Goal: Use online tool/utility: Utilize a website feature to perform a specific function

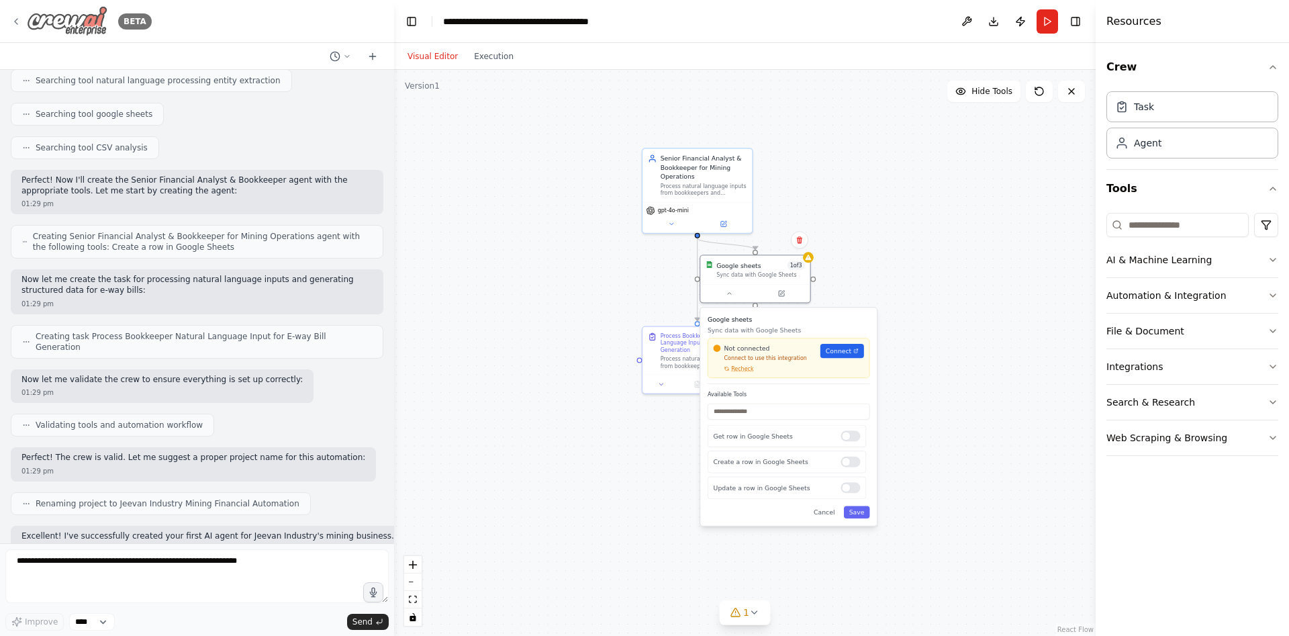
scroll to position [3630, 0]
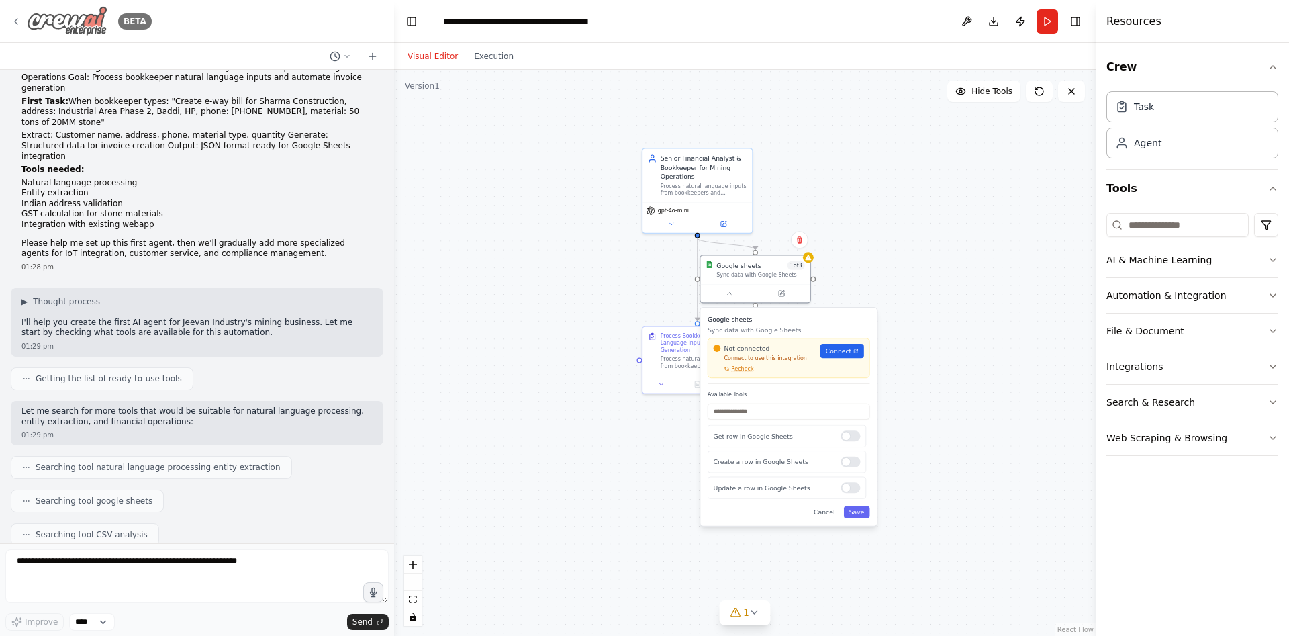
click at [16, 13] on div "BETA" at bounding box center [81, 21] width 141 height 30
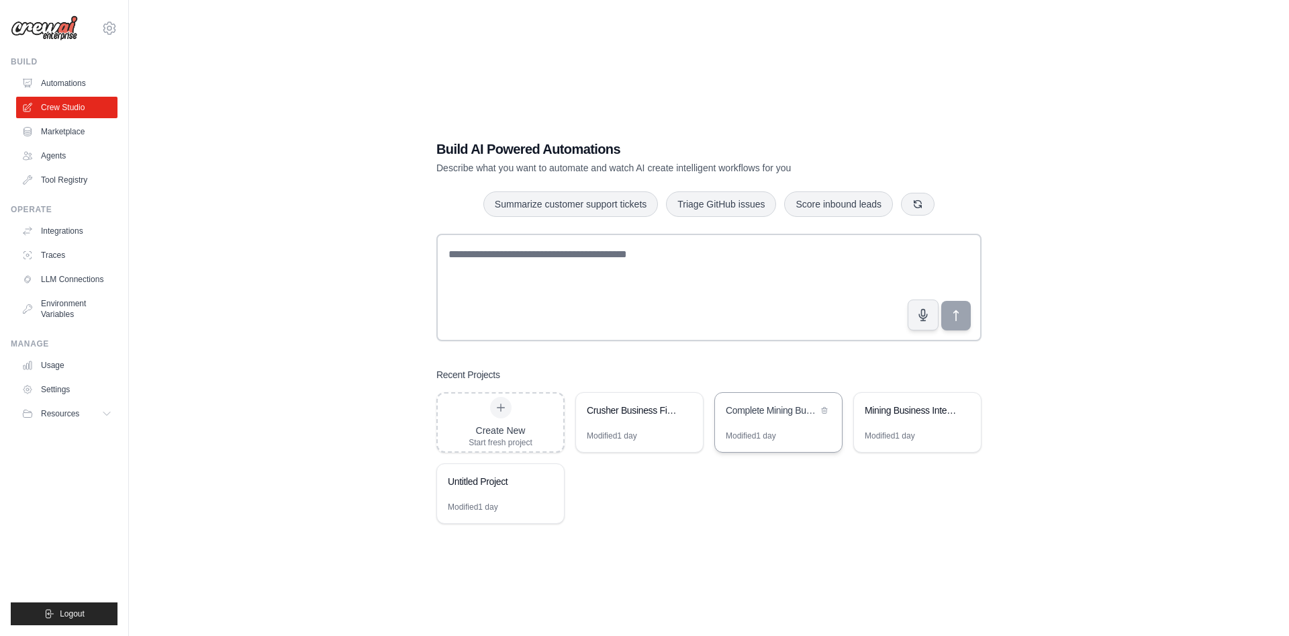
click at [780, 419] on div "Complete Mining Business Intelligence - Maps, Sheets & WhatsApp" at bounding box center [778, 412] width 127 height 38
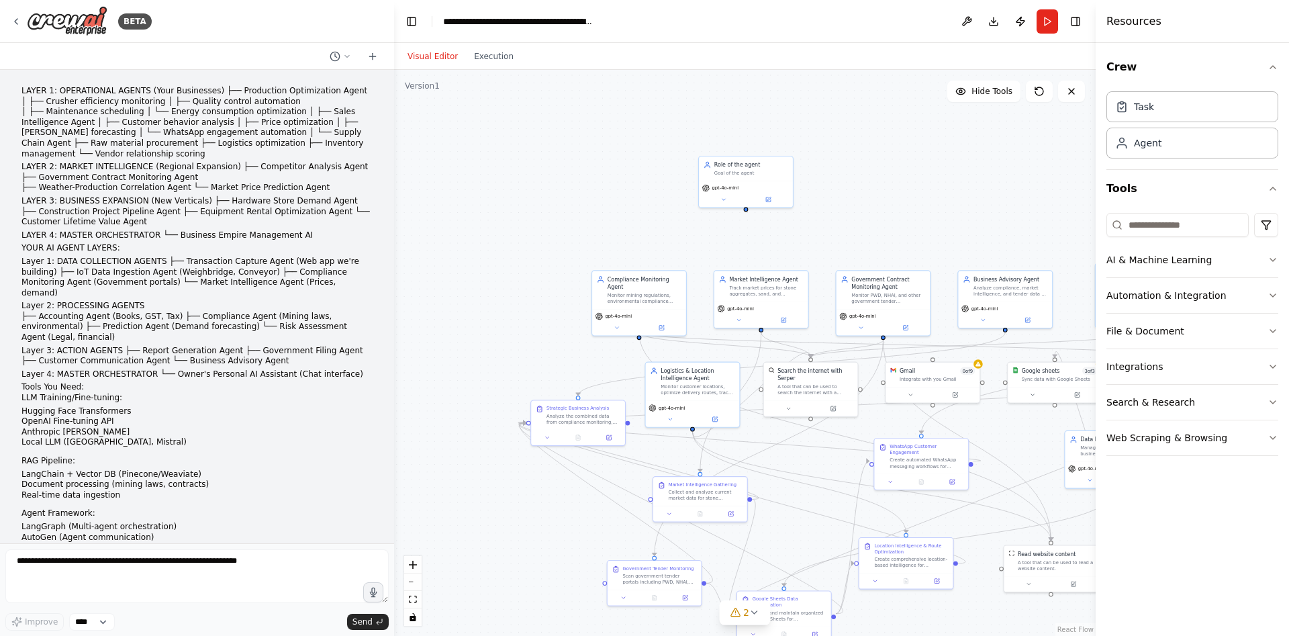
scroll to position [5509, 0]
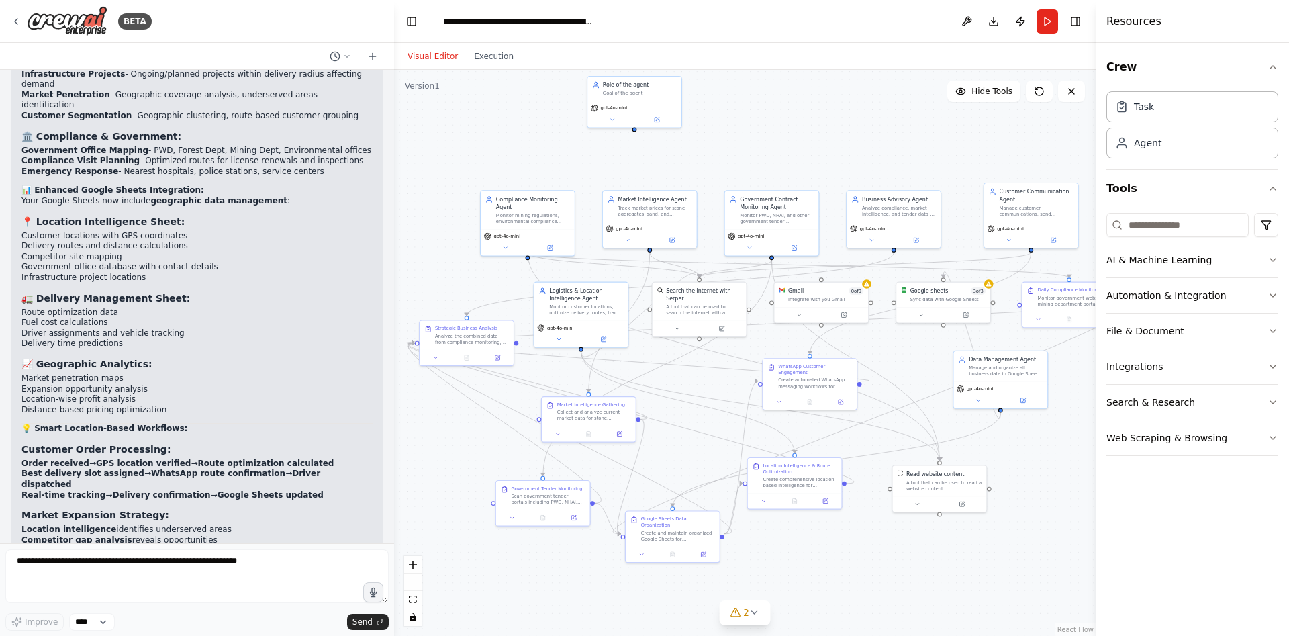
drag, startPoint x: 953, startPoint y: 216, endPoint x: 841, endPoint y: 136, distance: 138.2
click at [841, 136] on div ".deletable-edge-delete-btn { width: 20px; height: 20px; border: 0px solid #ffff…" at bounding box center [745, 353] width 702 height 566
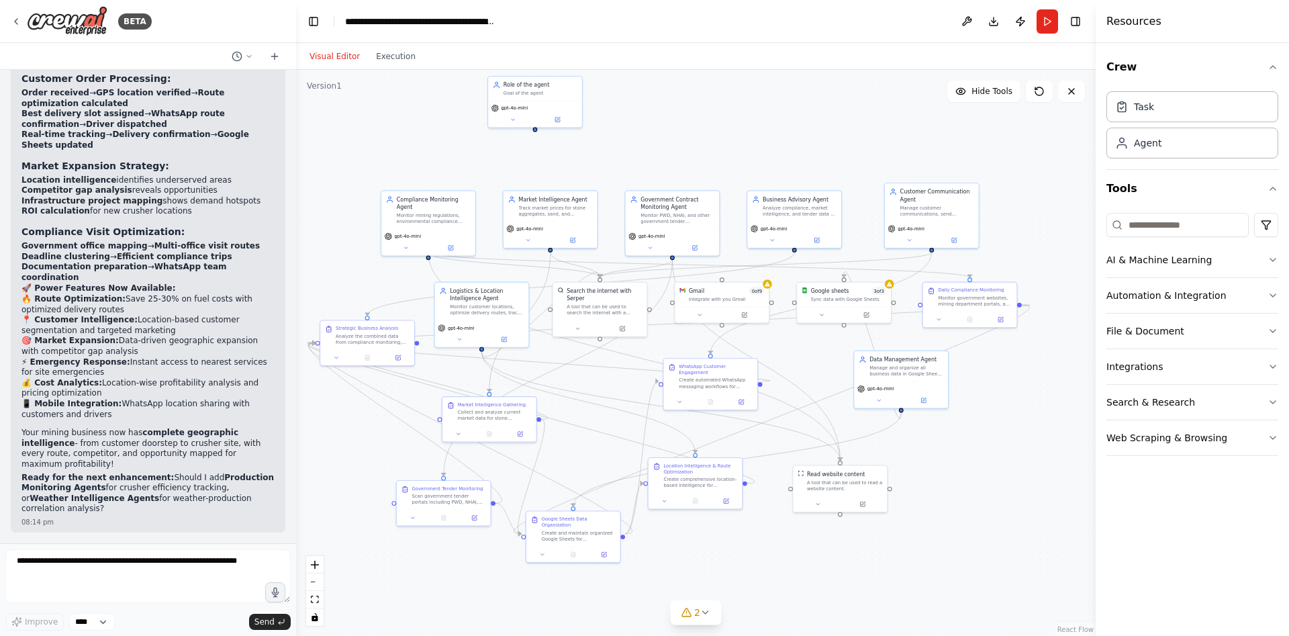
scroll to position [8746, 0]
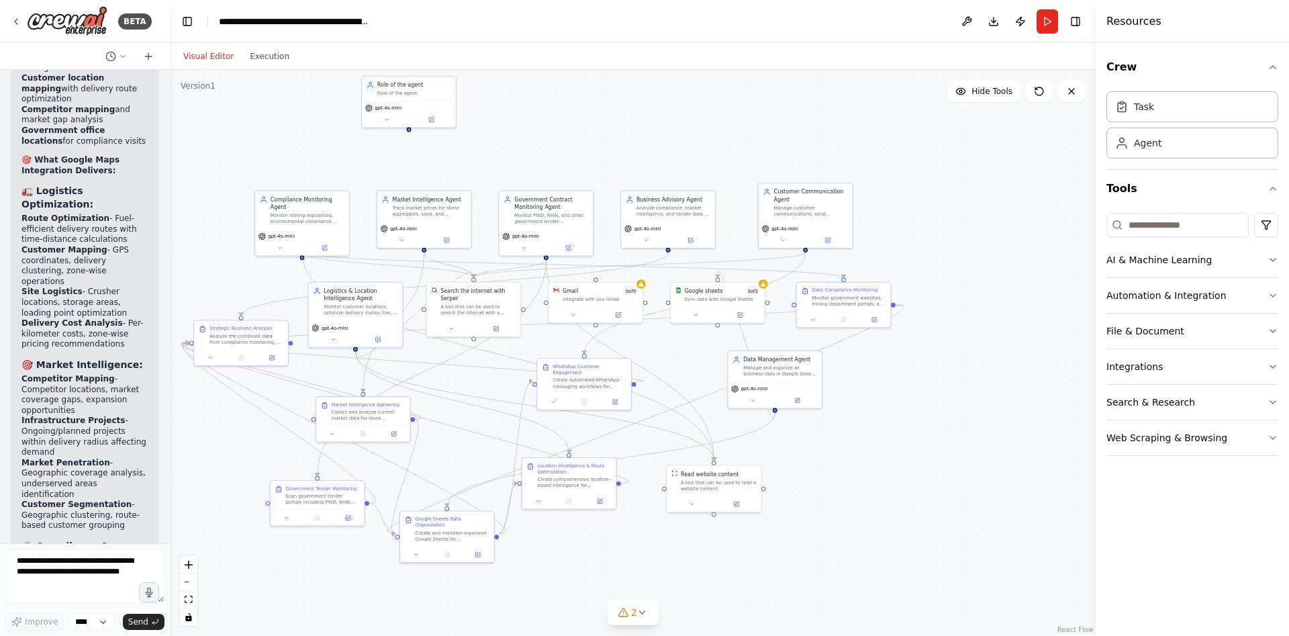
drag, startPoint x: 392, startPoint y: 389, endPoint x: 17, endPoint y: 394, distance: 374.7
click at [17, 394] on div "BETA LAYER 1: OPERATIONAL AGENTS (Your Businesses) ├── Production Optimization …" at bounding box center [85, 318] width 170 height 636
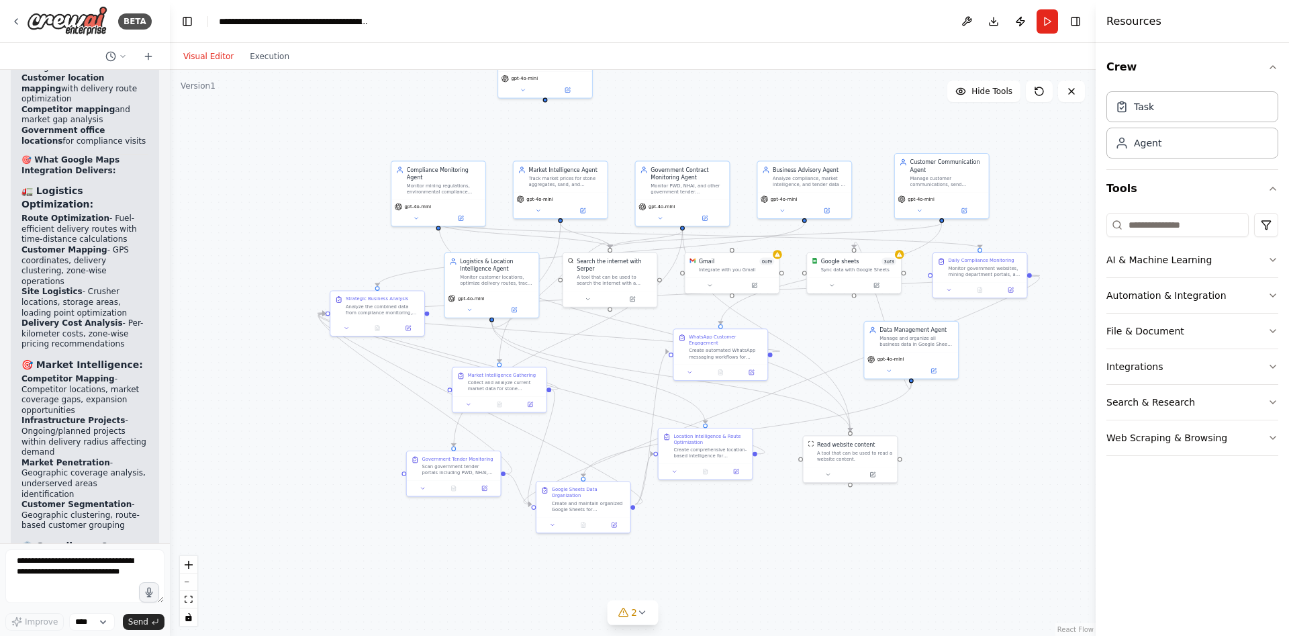
drag, startPoint x: 832, startPoint y: 513, endPoint x: 963, endPoint y: 482, distance: 134.5
click at [970, 484] on div ".deletable-edge-delete-btn { width: 20px; height: 20px; border: 0px solid #ffff…" at bounding box center [633, 353] width 926 height 566
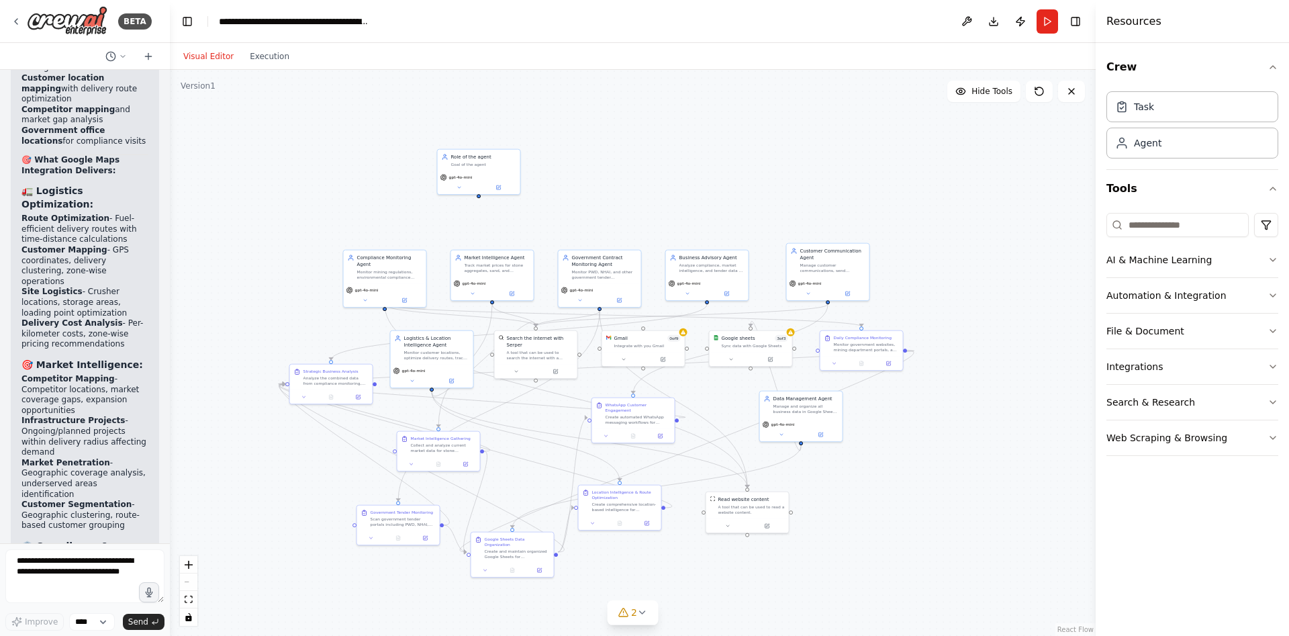
drag, startPoint x: 295, startPoint y: 197, endPoint x: 318, endPoint y: 253, distance: 61.1
click at [318, 255] on div ".deletable-edge-delete-btn { width: 20px; height: 20px; border: 0px solid #ffff…" at bounding box center [633, 353] width 926 height 566
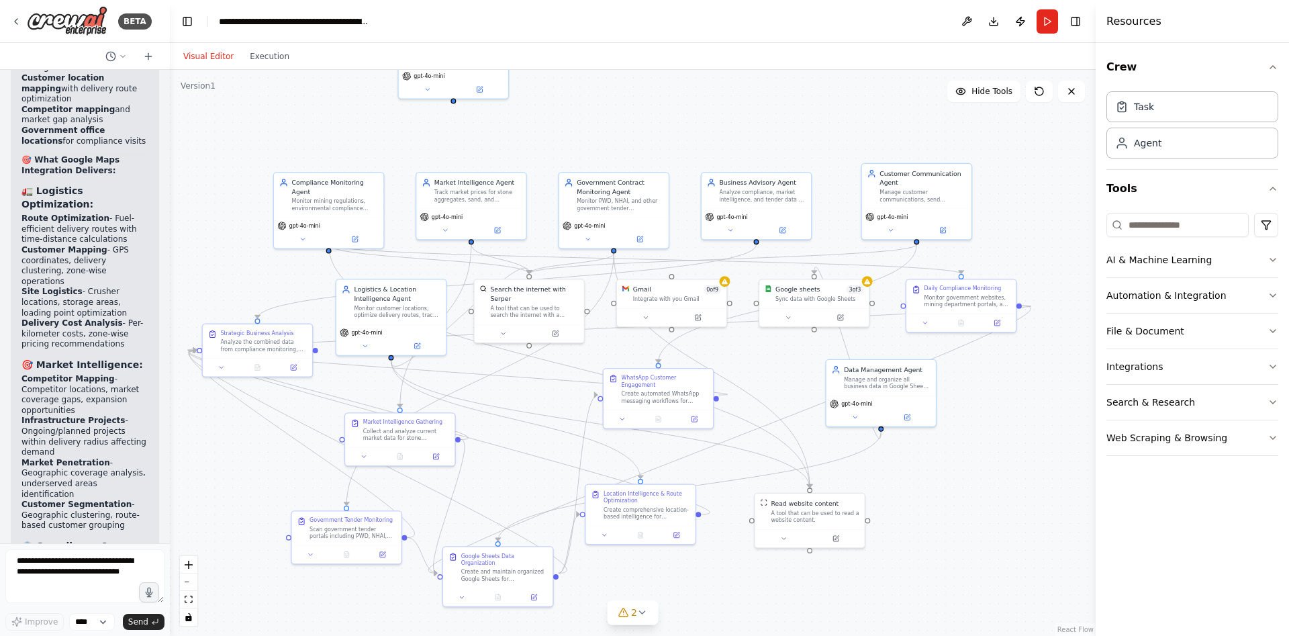
drag, startPoint x: 978, startPoint y: 573, endPoint x: 945, endPoint y: 440, distance: 137.8
click at [945, 440] on div ".deletable-edge-delete-btn { width: 20px; height: 20px; border: 0px solid #ffff…" at bounding box center [633, 353] width 926 height 566
